Goal: Transaction & Acquisition: Purchase product/service

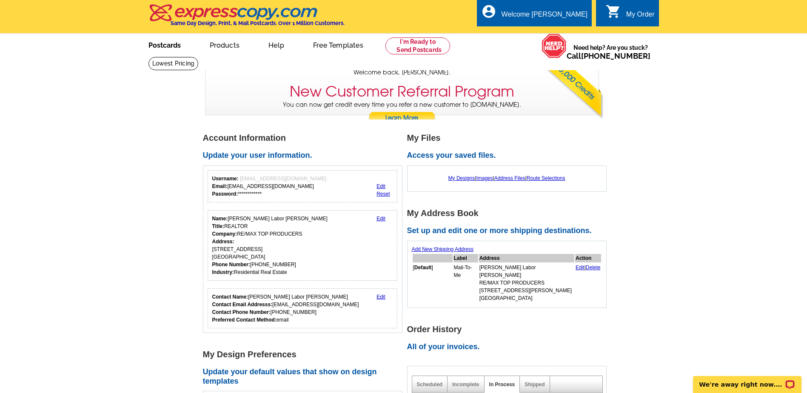
click at [172, 48] on link "Postcards" at bounding box center [165, 44] width 60 height 20
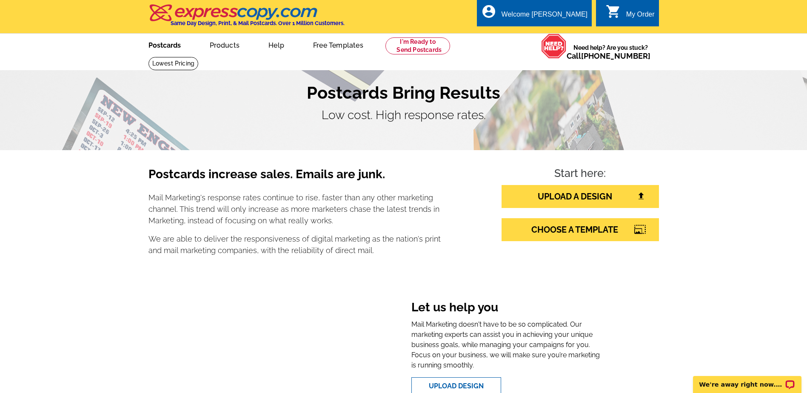
click at [168, 44] on link "Postcards" at bounding box center [165, 44] width 60 height 20
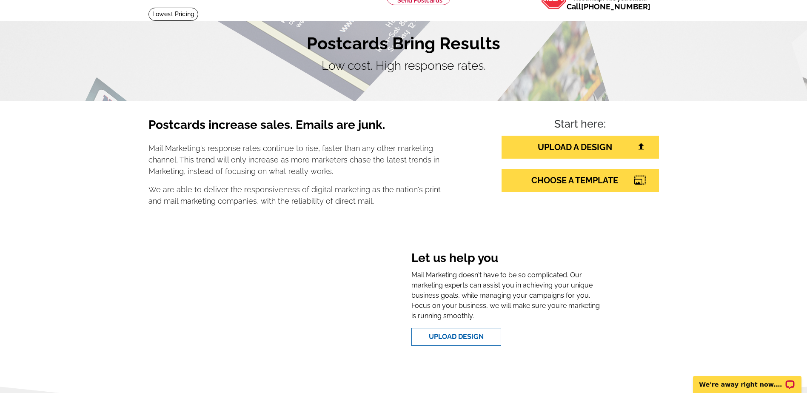
scroll to position [99, 0]
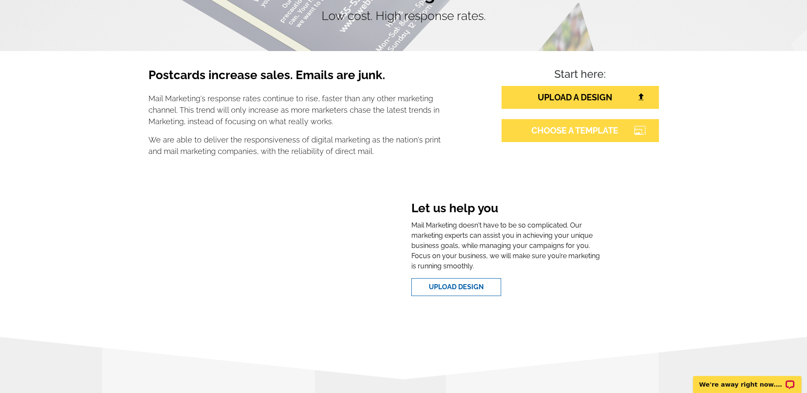
click at [584, 137] on link "CHOOSE A TEMPLATE" at bounding box center [580, 130] width 157 height 23
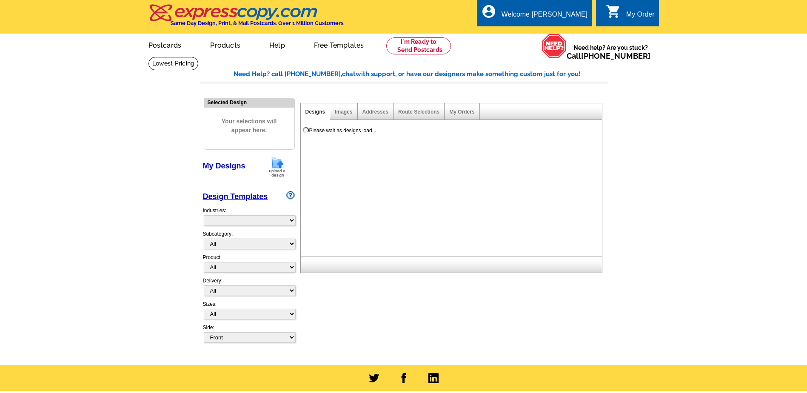
select select "785"
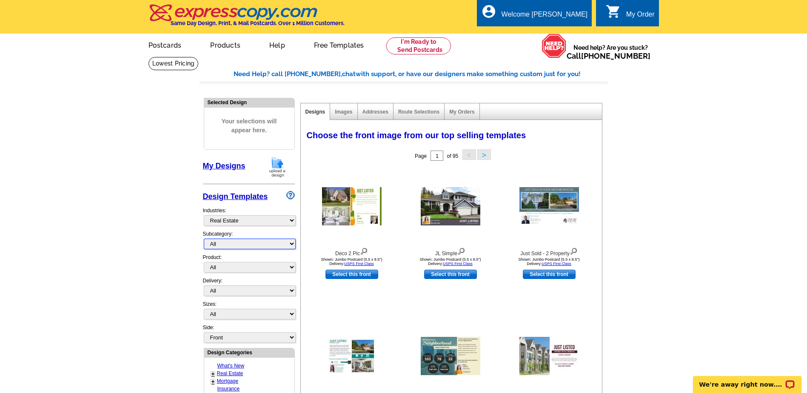
click at [292, 245] on select "All RE/MAX® Referrals [PERSON_NAME]® Berkshire Hathaway Home Services Century 2…" at bounding box center [250, 244] width 92 height 11
select select "789"
click at [204, 239] on select "All RE/MAX® Referrals [PERSON_NAME]® Berkshire Hathaway Home Services Century 2…" at bounding box center [250, 244] width 92 height 11
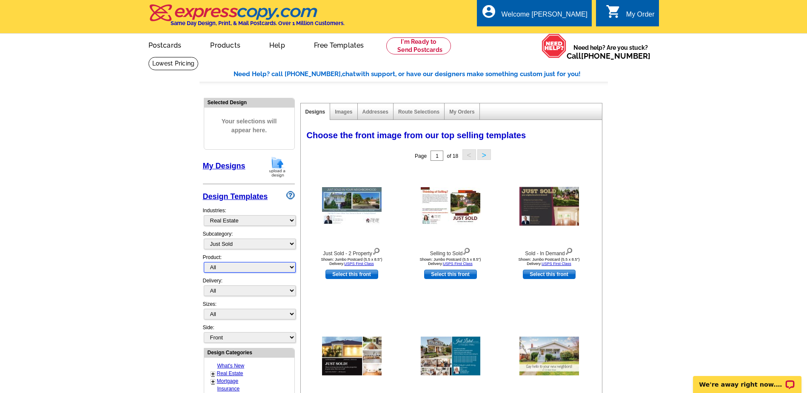
click at [291, 267] on select "All Postcards Letters and flyers Business Cards Door Hangers Greeting Cards" at bounding box center [250, 267] width 92 height 11
select select "1"
click at [204, 263] on select "All Postcards Letters and flyers Business Cards Door Hangers Greeting Cards" at bounding box center [250, 267] width 92 height 11
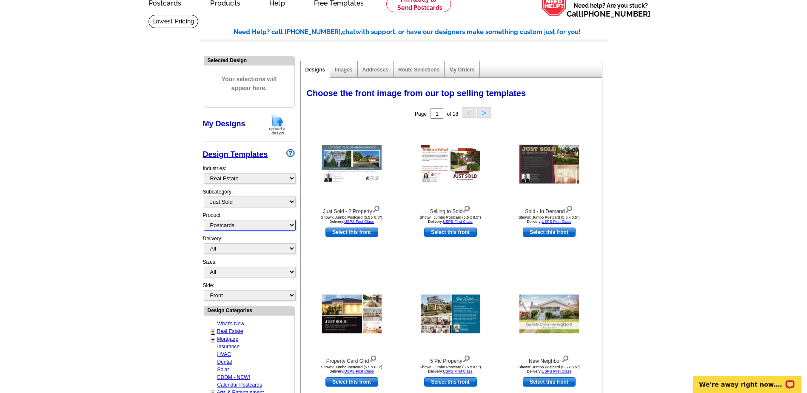
scroll to position [57, 0]
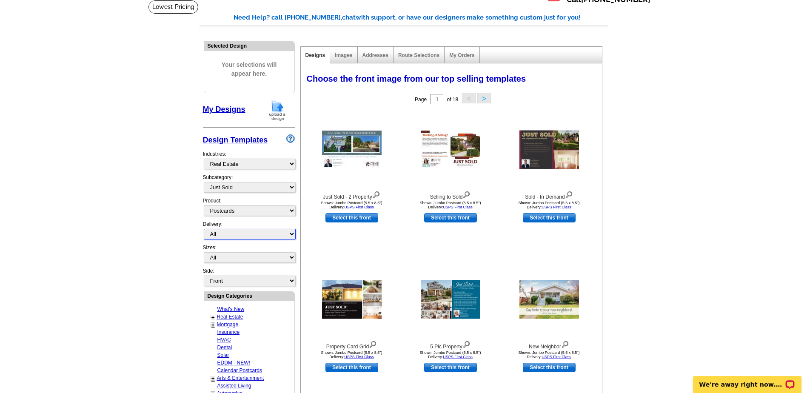
click at [292, 234] on select "All First Class Mail Shipped to Me EDDM Save 66% on Postage" at bounding box center [250, 234] width 92 height 11
click at [291, 258] on select "All Jumbo Postcard (5.5" x 8.5") Regular Postcard (4.25" x 5.6") Panoramic Post…" at bounding box center [250, 257] width 92 height 11
select select "2"
click at [204, 253] on select "All Jumbo Postcard (5.5" x 8.5") Regular Postcard (4.25" x 5.6") Panoramic Post…" at bounding box center [250, 257] width 92 height 11
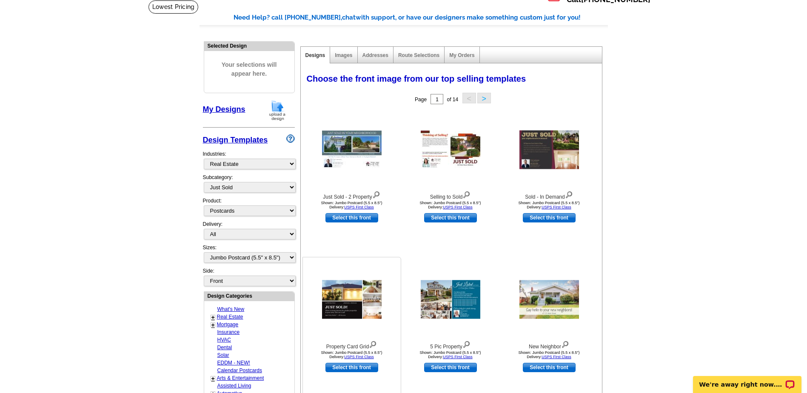
click at [354, 302] on img at bounding box center [352, 300] width 60 height 39
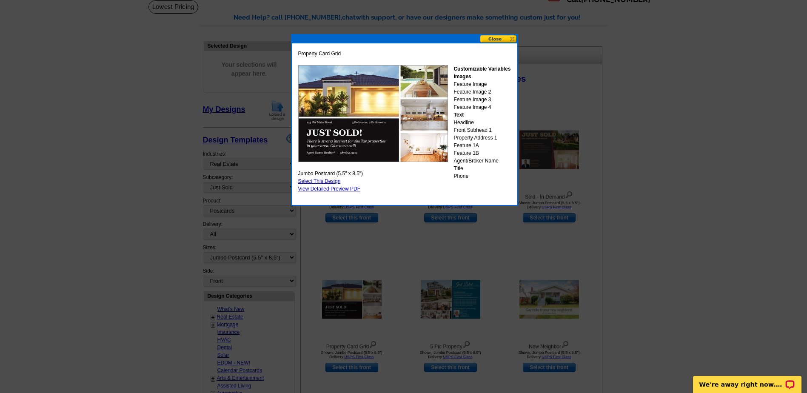
click at [331, 180] on link "Select This Design" at bounding box center [319, 181] width 43 height 6
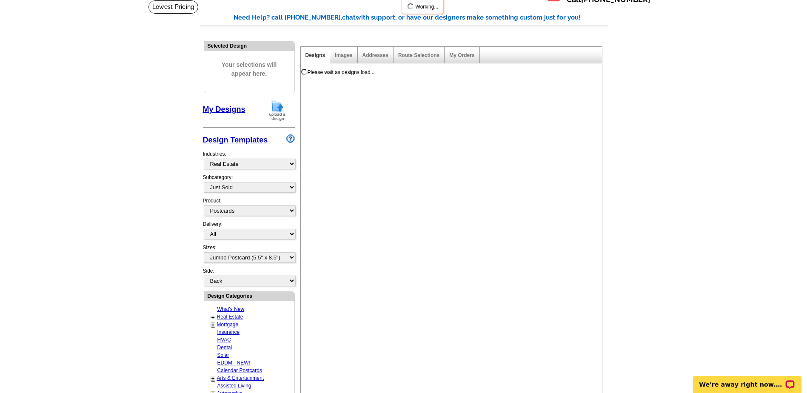
scroll to position [0, 0]
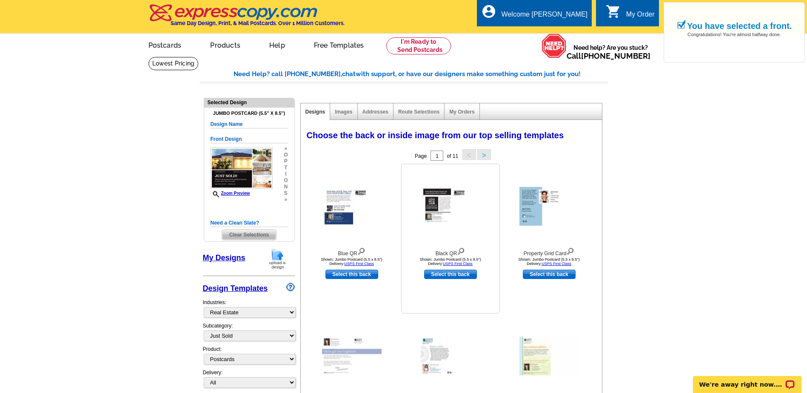
click at [446, 204] on img at bounding box center [451, 206] width 60 height 40
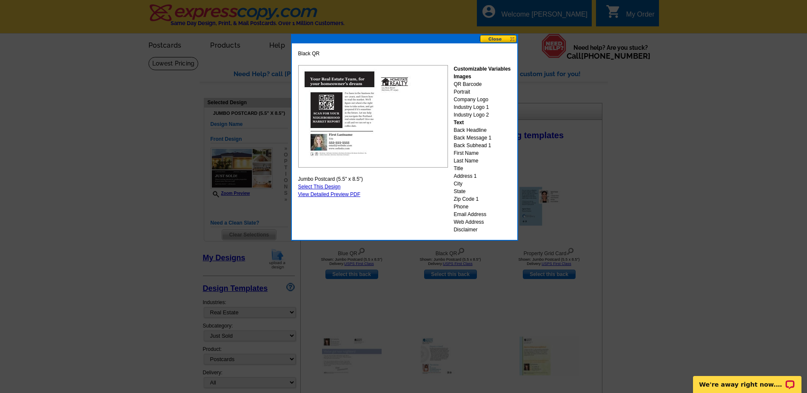
click at [333, 186] on link "Select This Design" at bounding box center [319, 187] width 43 height 6
select select "front"
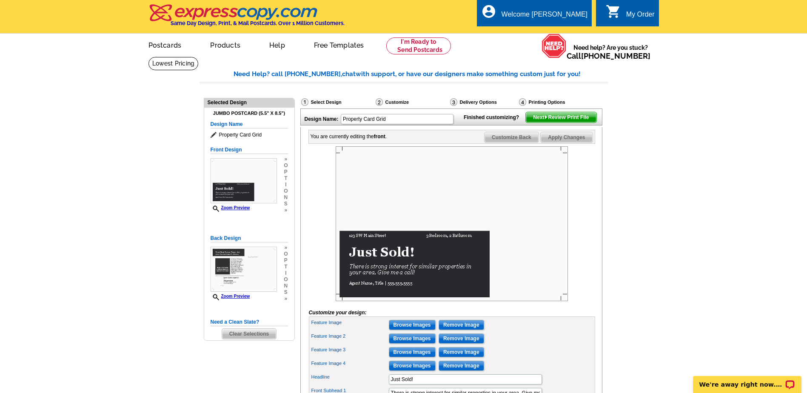
click at [573, 123] on span "Next Review Print File" at bounding box center [561, 117] width 70 height 10
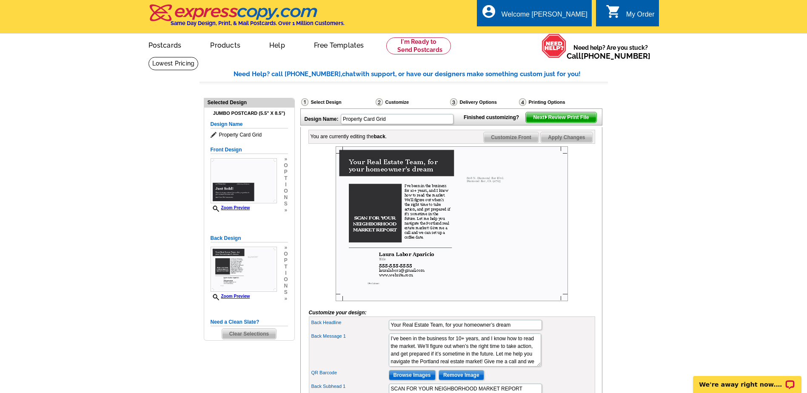
click at [555, 123] on span "Next Review Print File" at bounding box center [561, 117] width 70 height 10
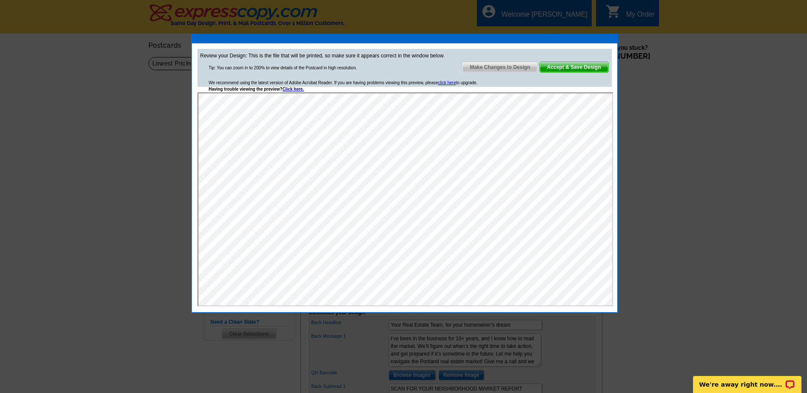
click at [572, 67] on span "Accept & Save Design" at bounding box center [574, 67] width 69 height 10
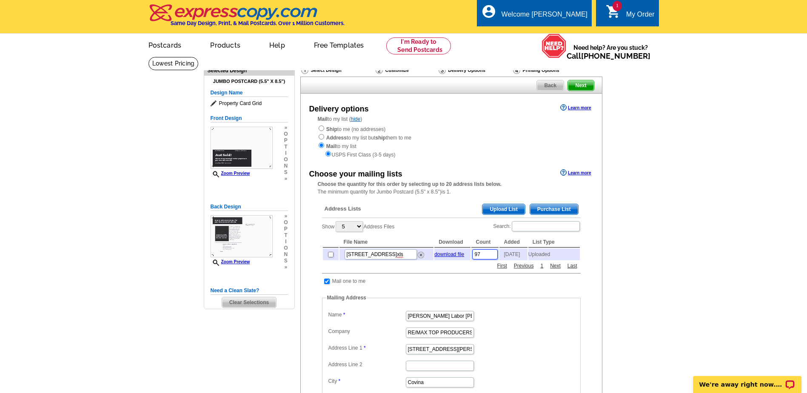
click at [487, 256] on input "97" at bounding box center [485, 254] width 26 height 10
drag, startPoint x: 492, startPoint y: 257, endPoint x: 469, endPoint y: 258, distance: 23.0
click at [469, 258] on tr "10081 La Vine St .xls download file 97 2024-04-05 Uploaded" at bounding box center [451, 255] width 257 height 12
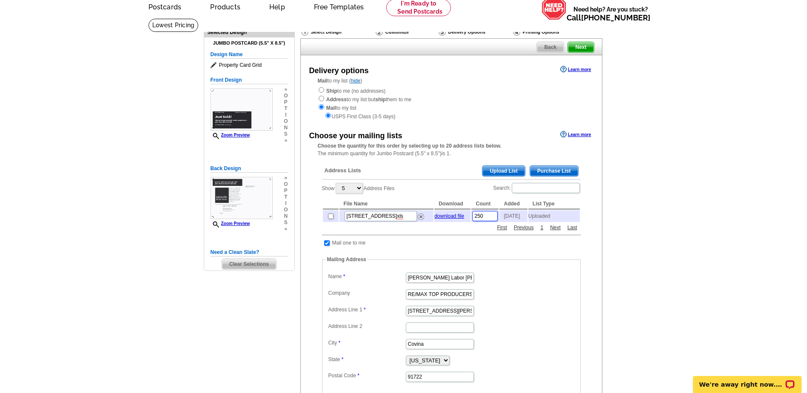
scroll to position [14, 0]
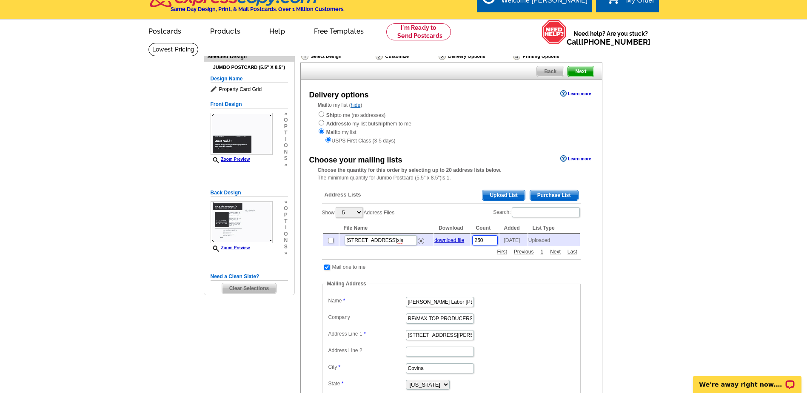
type input "250"
click at [322, 122] on input "radio" at bounding box center [322, 123] width 6 height 6
radio input "true"
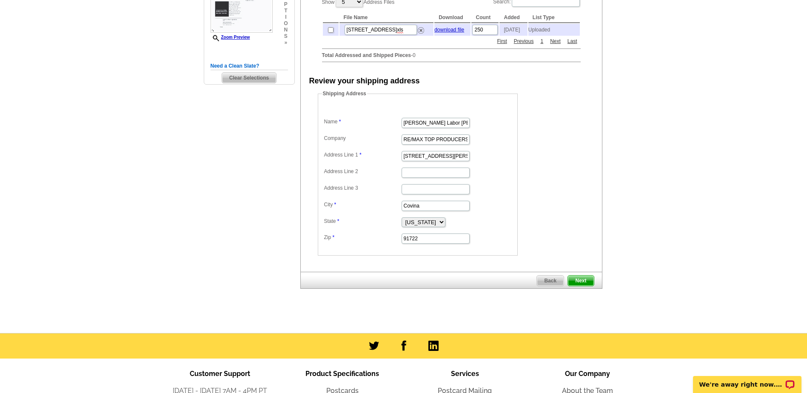
scroll to position [241, 0]
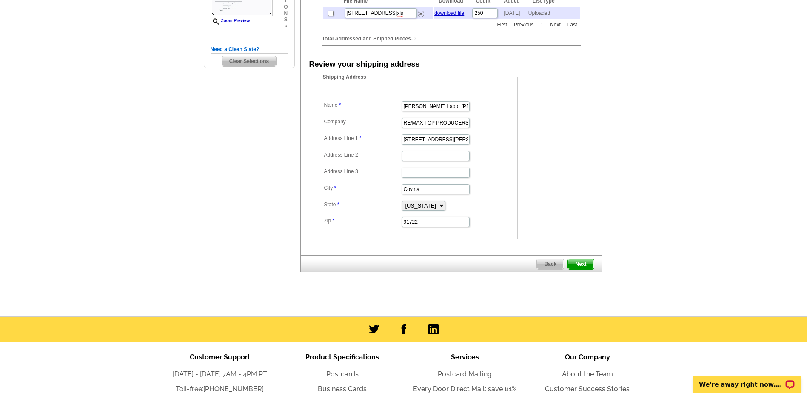
click at [582, 269] on span "Next" at bounding box center [581, 264] width 26 height 10
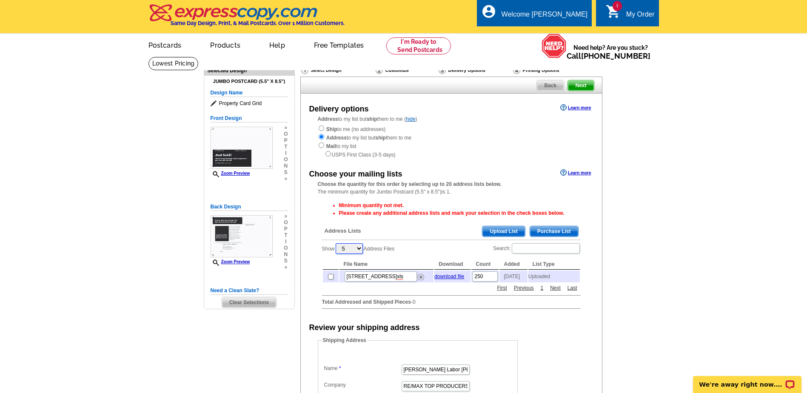
click at [361, 249] on select "5 10 25 50 100" at bounding box center [349, 248] width 27 height 11
select select "100"
click at [337, 244] on select "5 10 25 50 100" at bounding box center [349, 248] width 27 height 11
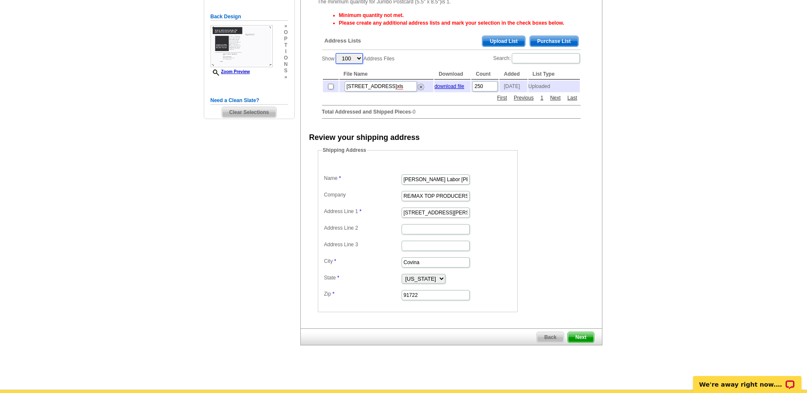
scroll to position [199, 0]
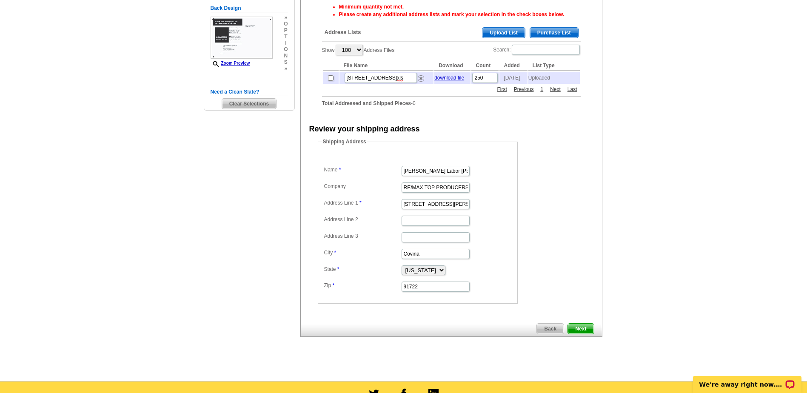
click at [580, 333] on span "Next" at bounding box center [581, 329] width 26 height 10
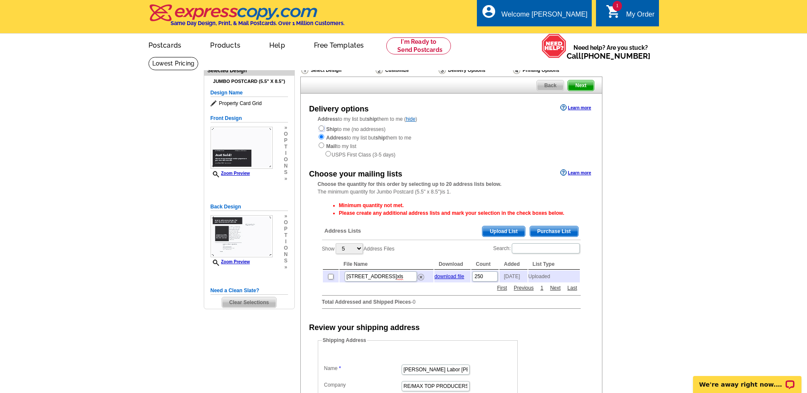
click at [321, 129] on input "radio" at bounding box center [322, 129] width 6 height 6
radio input "true"
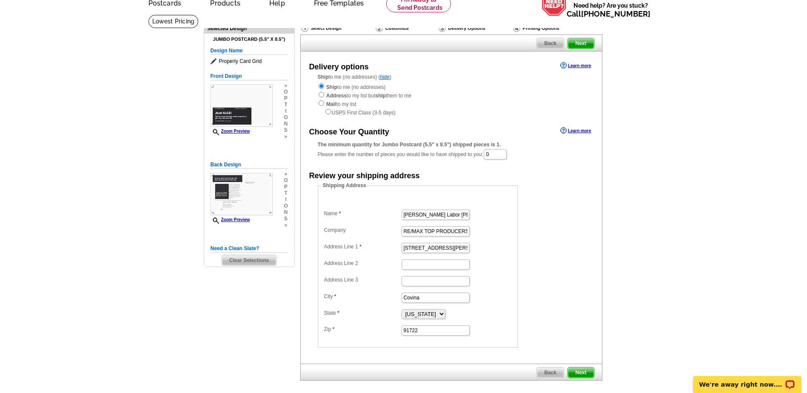
scroll to position [128, 0]
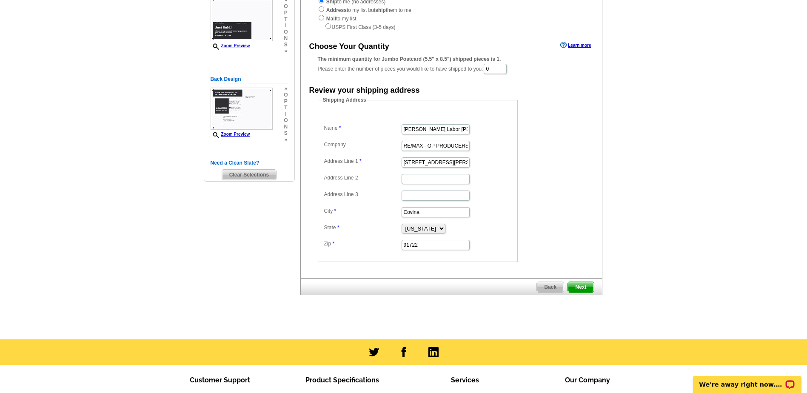
click at [578, 290] on span "Next" at bounding box center [581, 287] width 26 height 10
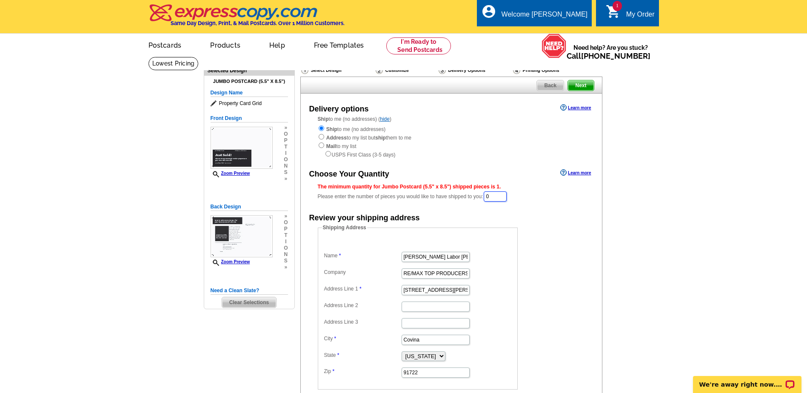
drag, startPoint x: 507, startPoint y: 198, endPoint x: 480, endPoint y: 196, distance: 26.9
click at [480, 196] on div "The minimum quantity for Jumbo Postcard (5.5" x 8.5") shipped pieces is 1. Plea…" at bounding box center [451, 193] width 267 height 20
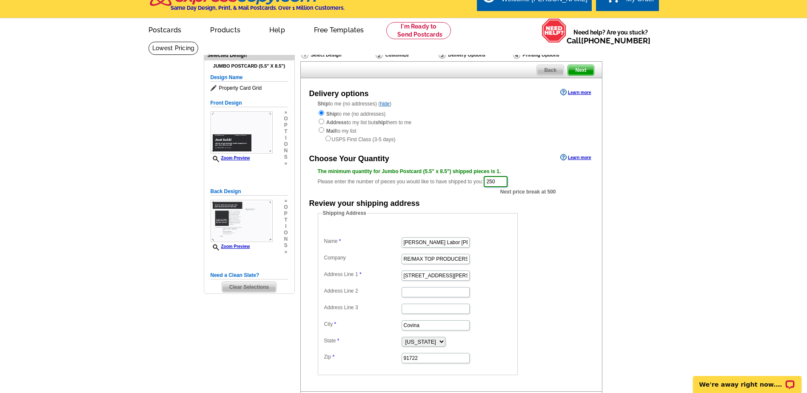
scroll to position [114, 0]
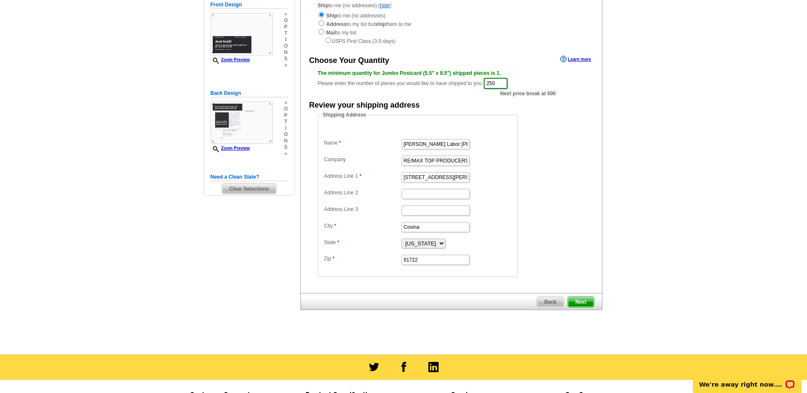
type input "250"
click at [582, 303] on span "Next" at bounding box center [581, 302] width 26 height 10
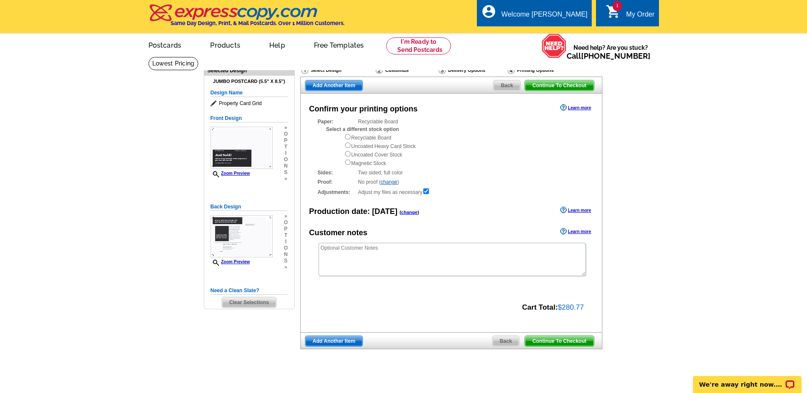
click at [500, 342] on span "Back" at bounding box center [506, 341] width 27 height 10
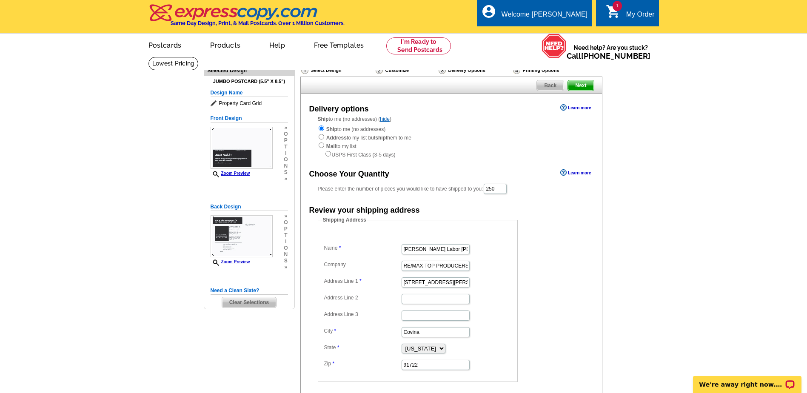
click at [636, 13] on div "My Order" at bounding box center [641, 17] width 29 height 12
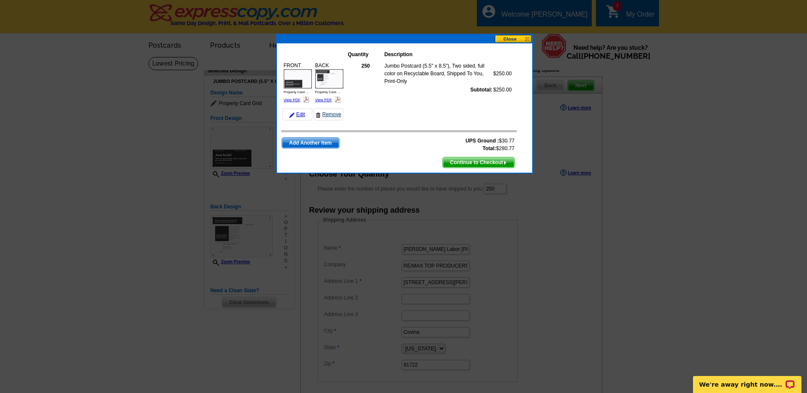
click at [336, 114] on link "Remove" at bounding box center [329, 115] width 30 height 12
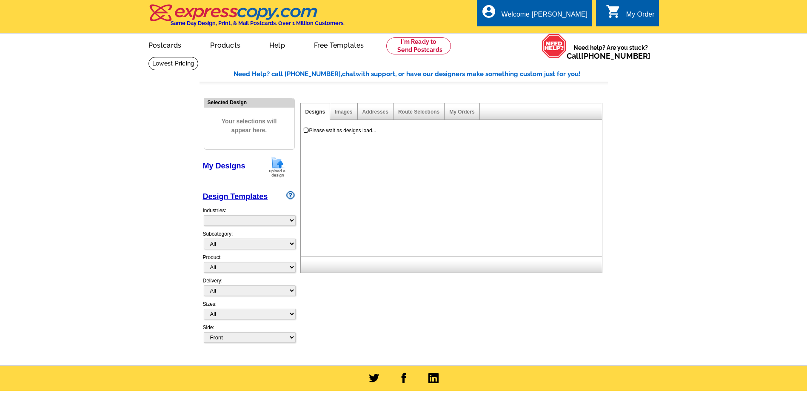
select select "785"
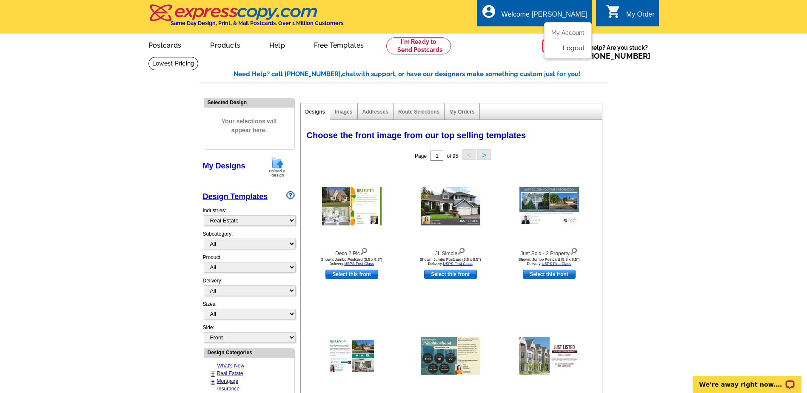
click at [575, 50] on link "Logout" at bounding box center [574, 48] width 22 height 8
